Goal: Use online tool/utility: Utilize a website feature to perform a specific function

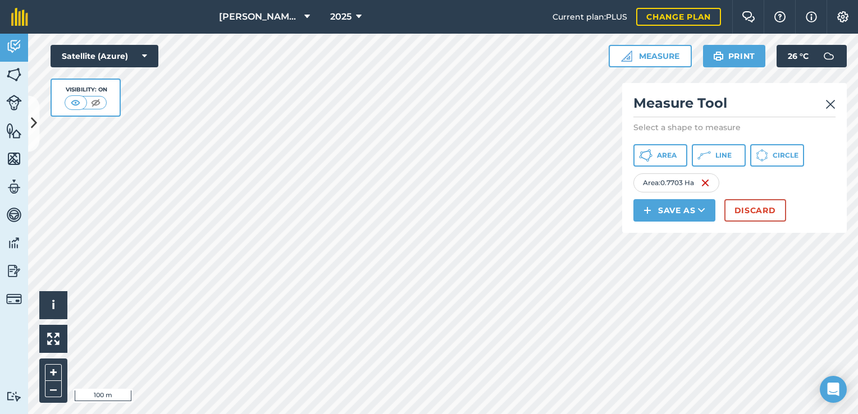
click at [835, 104] on img at bounding box center [831, 104] width 10 height 13
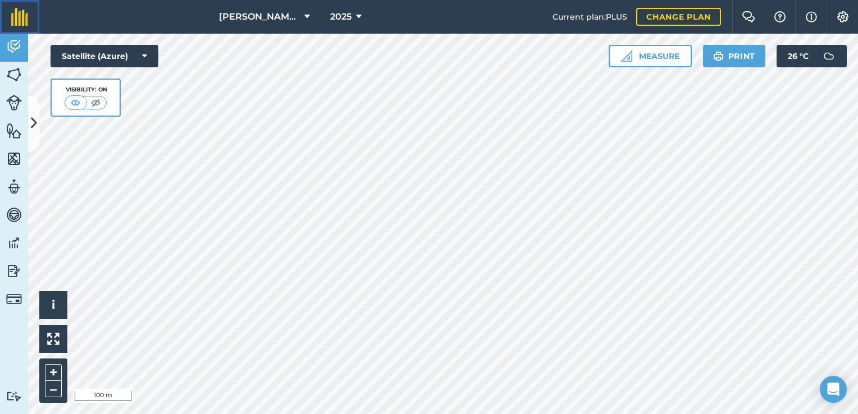
click at [31, 25] on link at bounding box center [19, 17] width 39 height 34
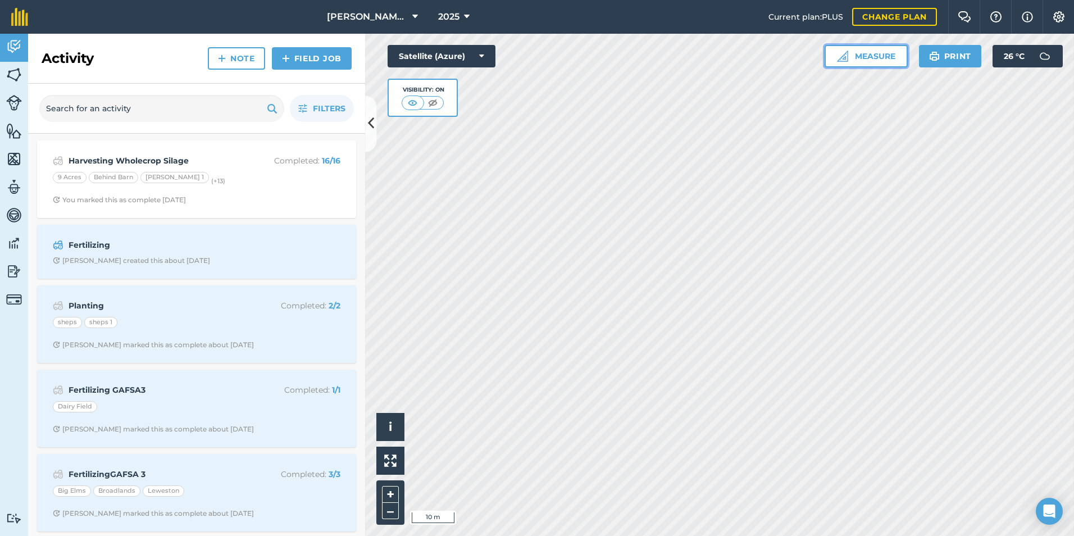
click at [858, 58] on button "Measure" at bounding box center [865, 56] width 83 height 22
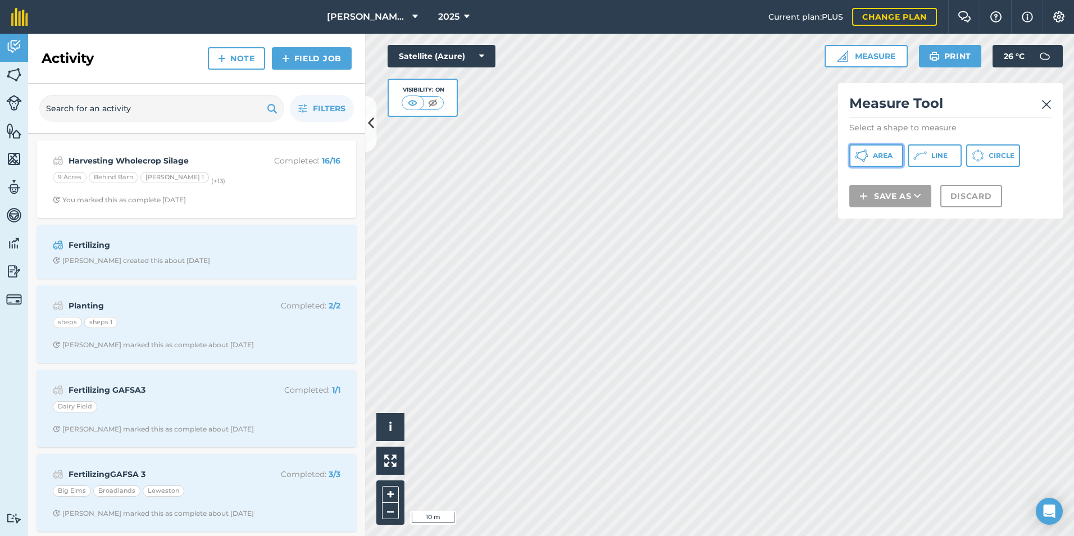
click at [858, 157] on button "Area" at bounding box center [876, 155] width 54 height 22
